Goal: Check status

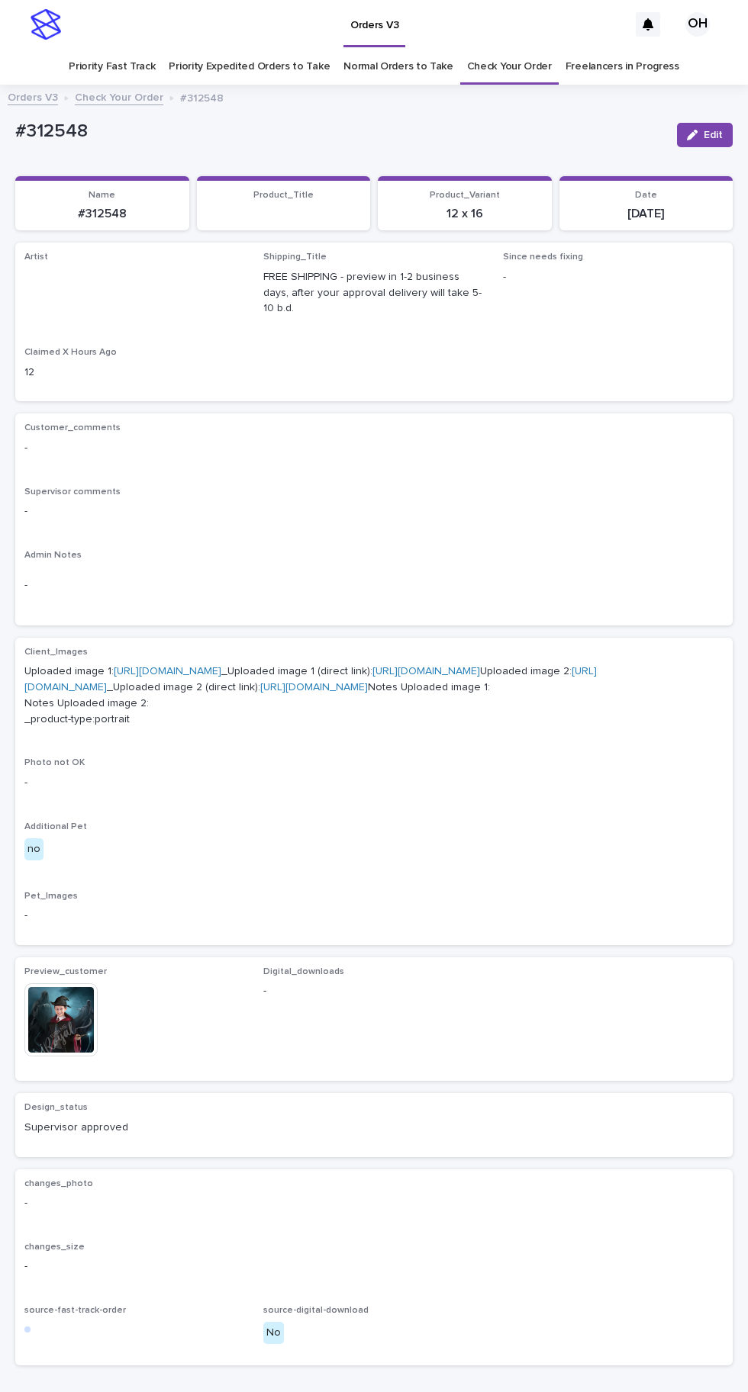
scroll to position [48, 0]
click at [513, 49] on link "Check Your Order" at bounding box center [509, 67] width 85 height 36
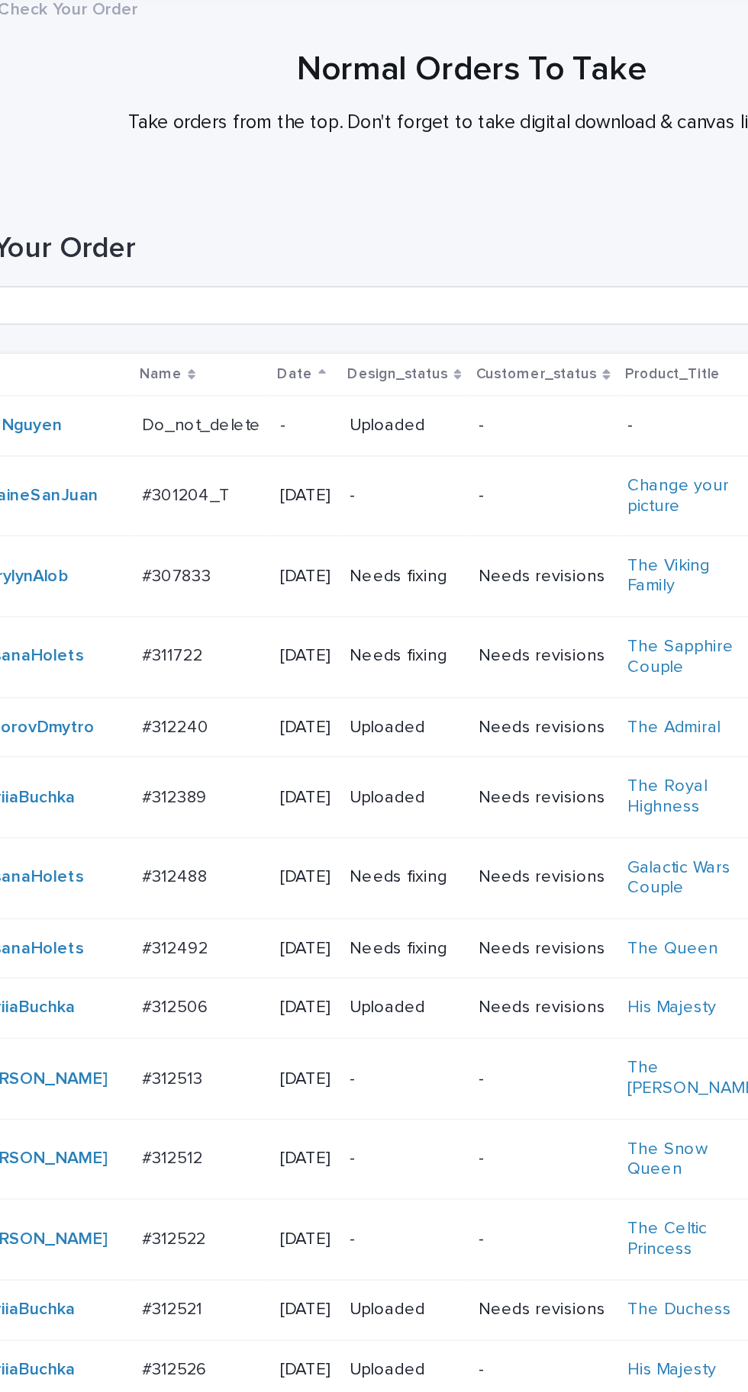
scroll to position [217, 0]
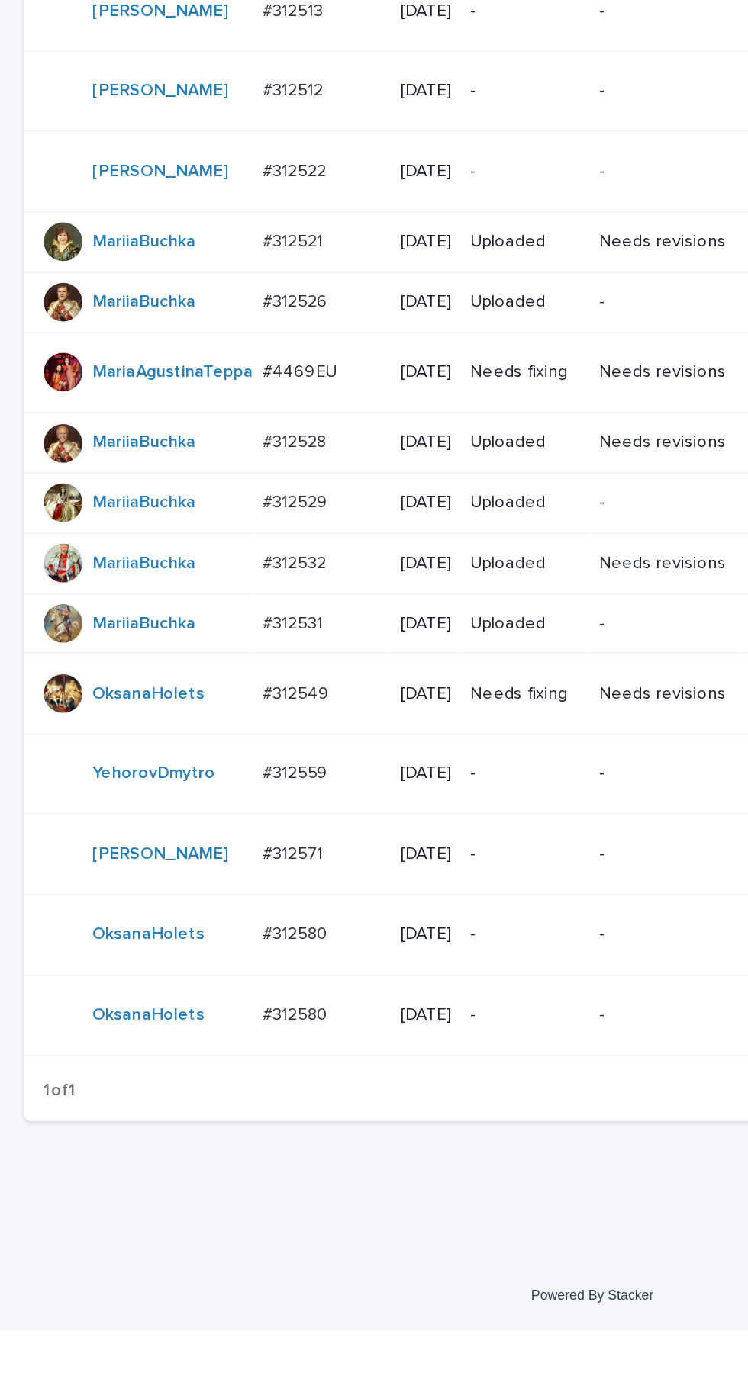
click at [209, 1155] on div "#312580 #312580" at bounding box center [203, 1142] width 75 height 25
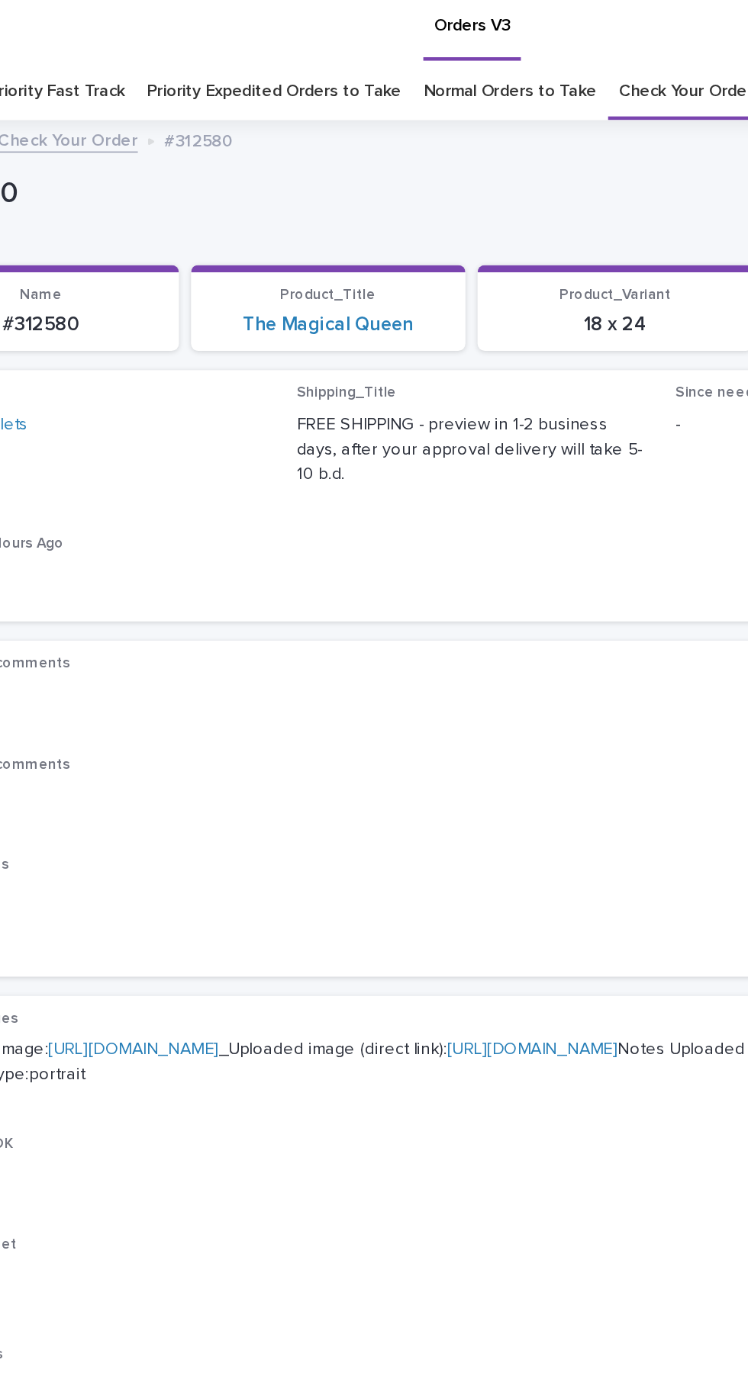
click at [214, 666] on link "https://cdn.shopify.com-uploadkit.app/s/files/1/0033/4807/0511/files/download.h…" at bounding box center [161, 671] width 108 height 11
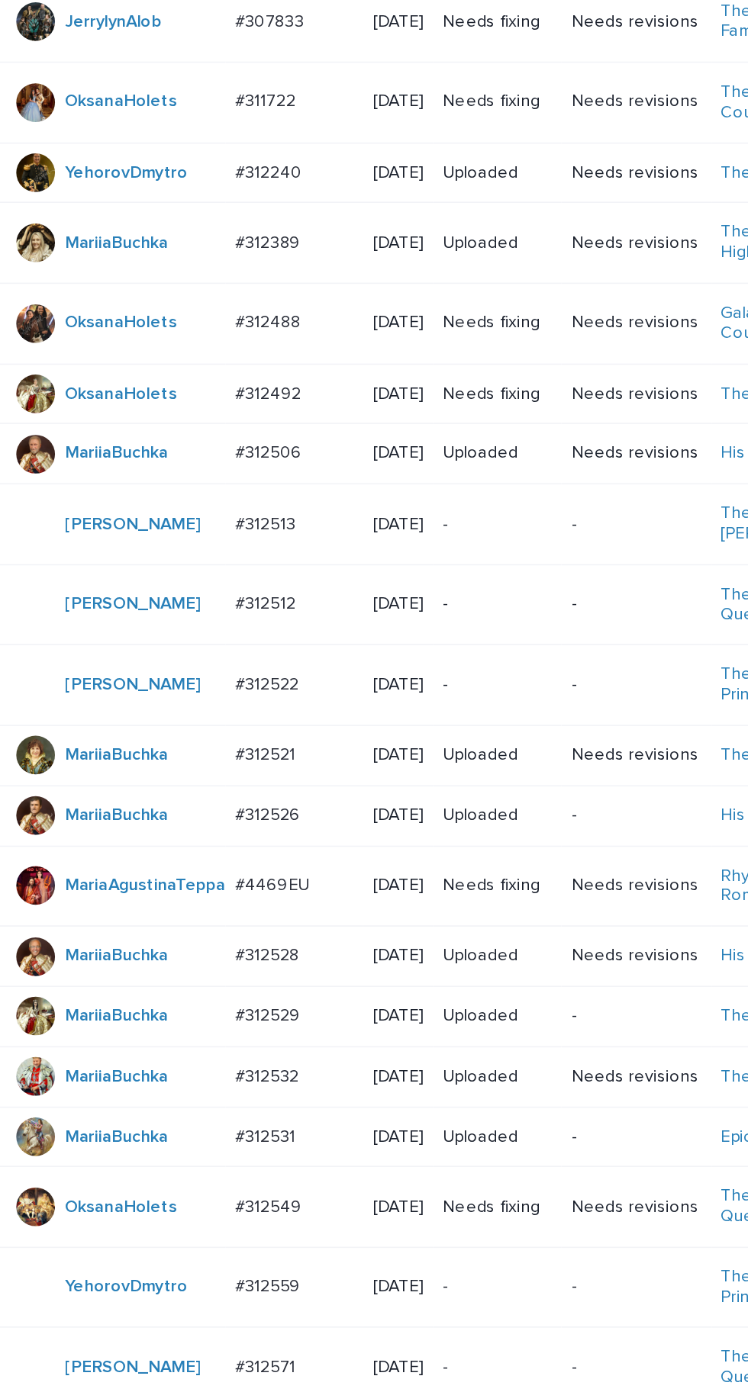
scroll to position [217, 0]
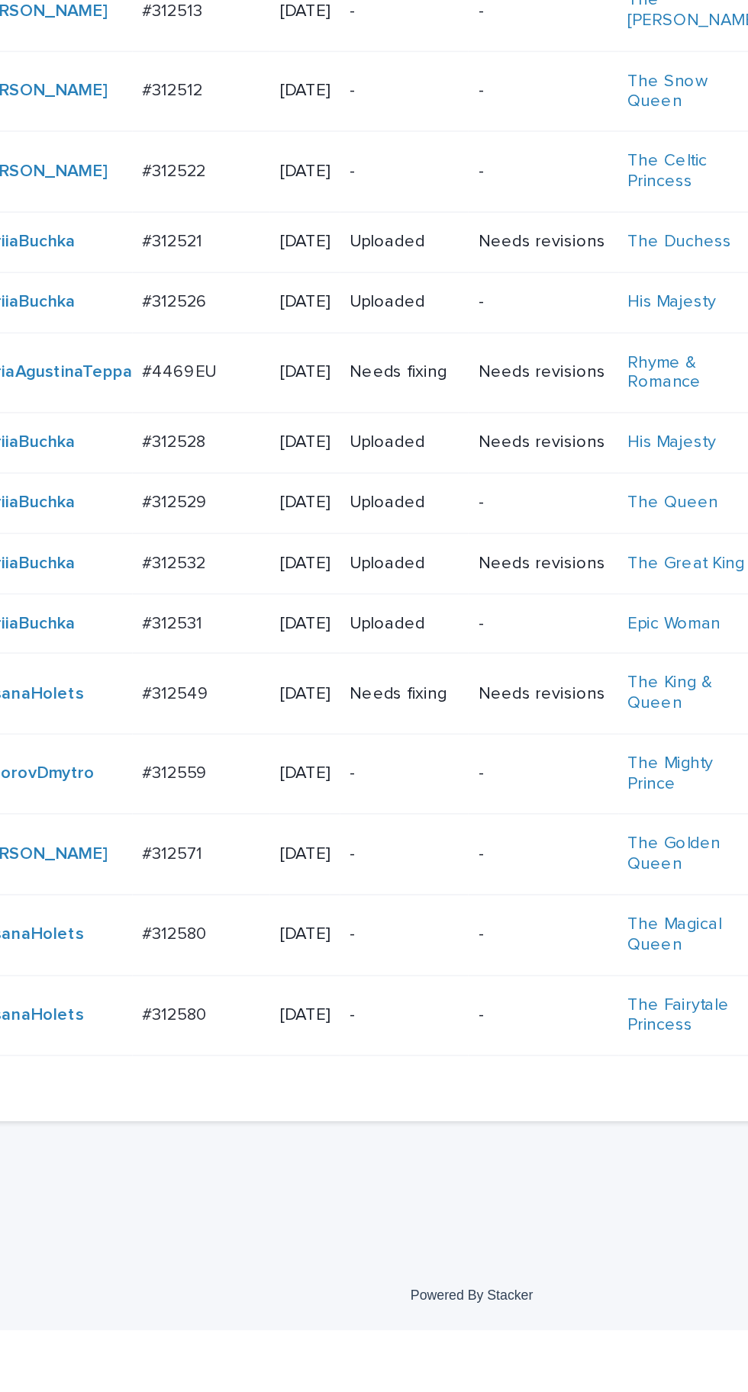
click at [198, 1200] on p "#312580" at bounding box center [188, 1192] width 44 height 16
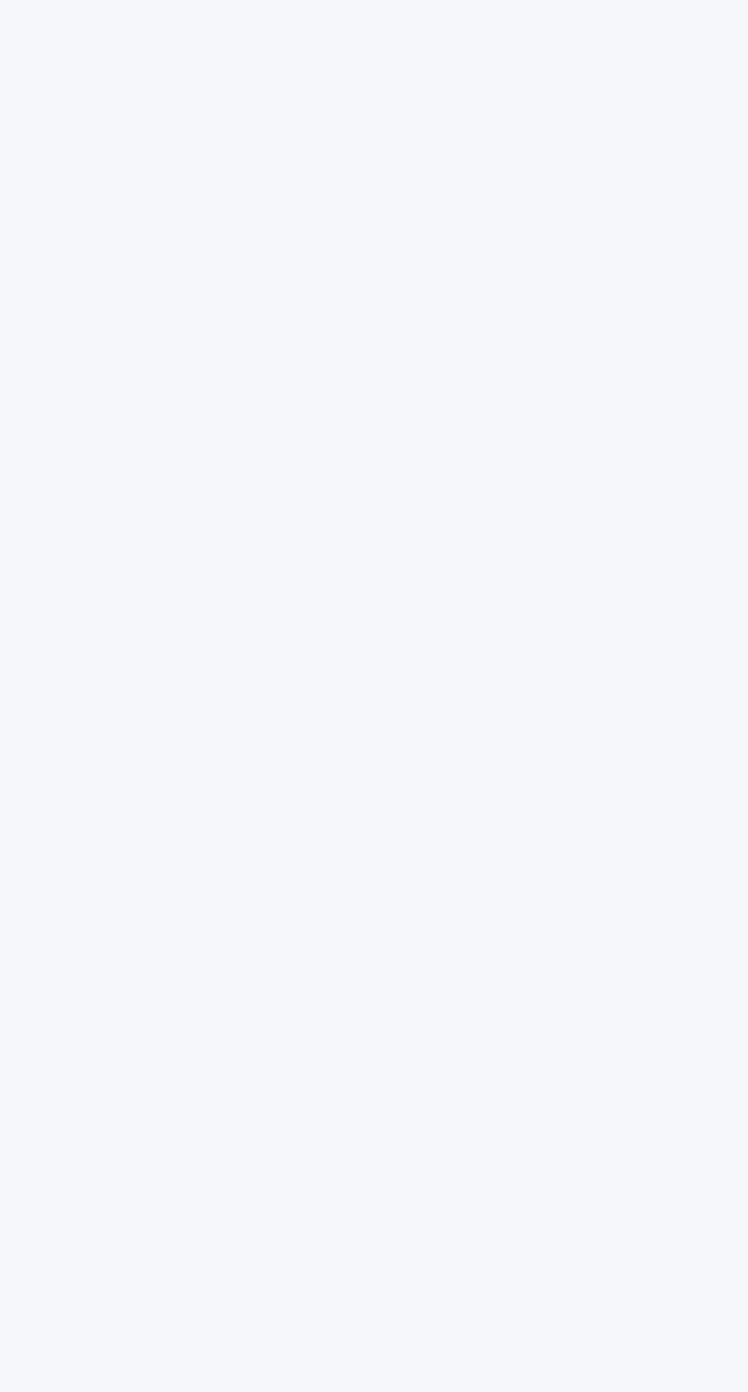
scroll to position [48, 0]
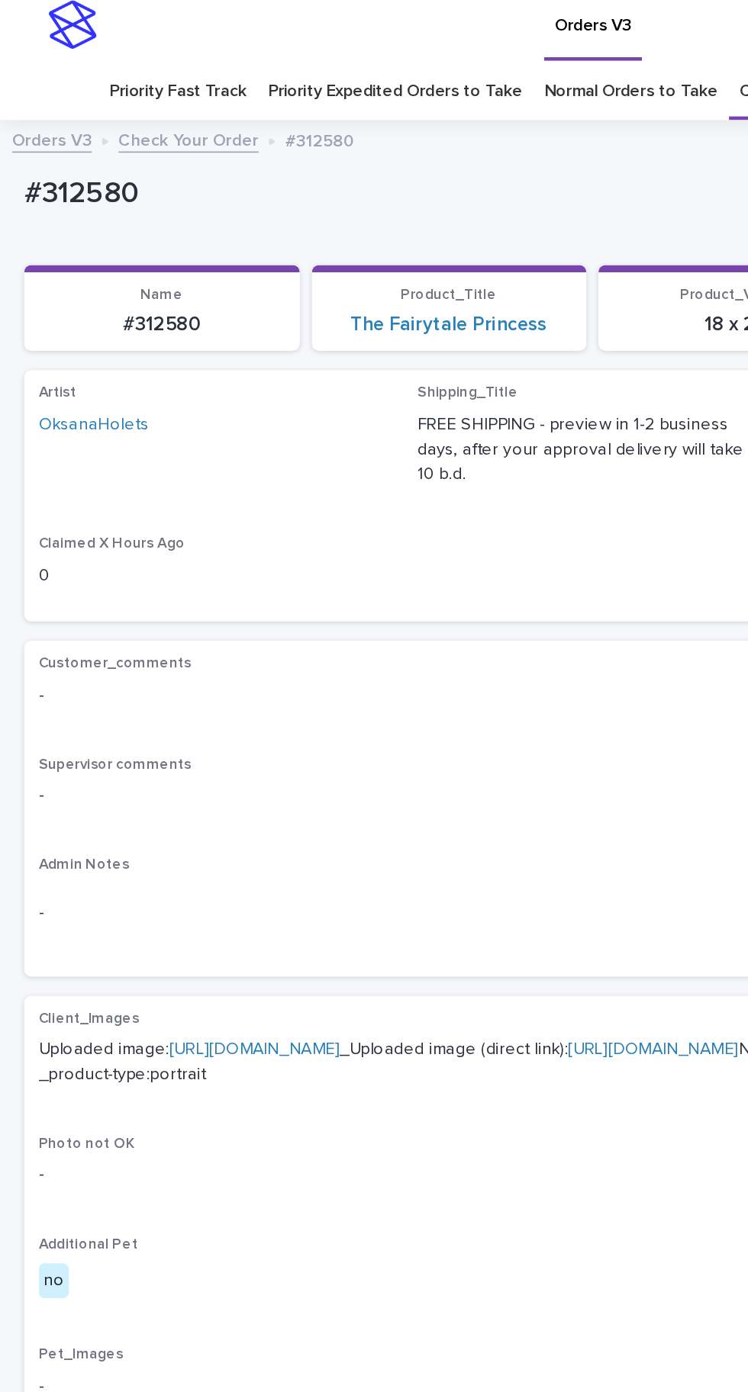
click at [196, 666] on link "https://cdn.shopify.com-uploadkit.app/s/files/1/0033/4807/0511/files/download.h…" at bounding box center [161, 671] width 108 height 11
